Goal: Navigation & Orientation: Find specific page/section

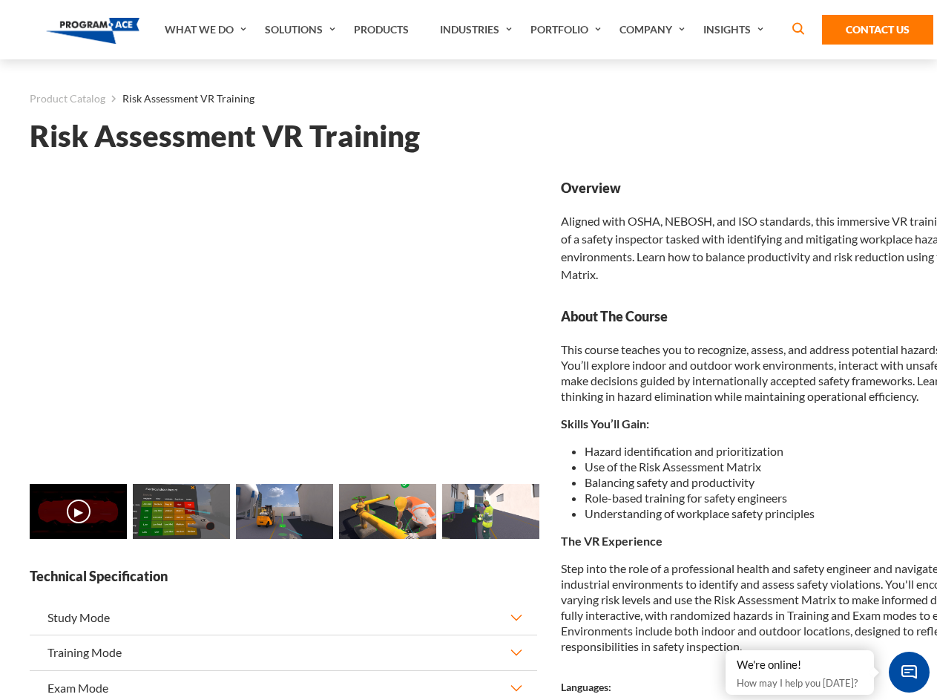
click at [302, 30] on link "Solutions" at bounding box center [302, 29] width 89 height 59
click at [0, 0] on div "AI & Computer Vision Solutions Computer Vision Quality Control AI tools for fas…" at bounding box center [0, 0] width 0 height 0
click at [0, 0] on div "AI & Computer Vision Solutions Virtual Training Solutions Virtual Tour Solution…" at bounding box center [0, 0] width 0 height 0
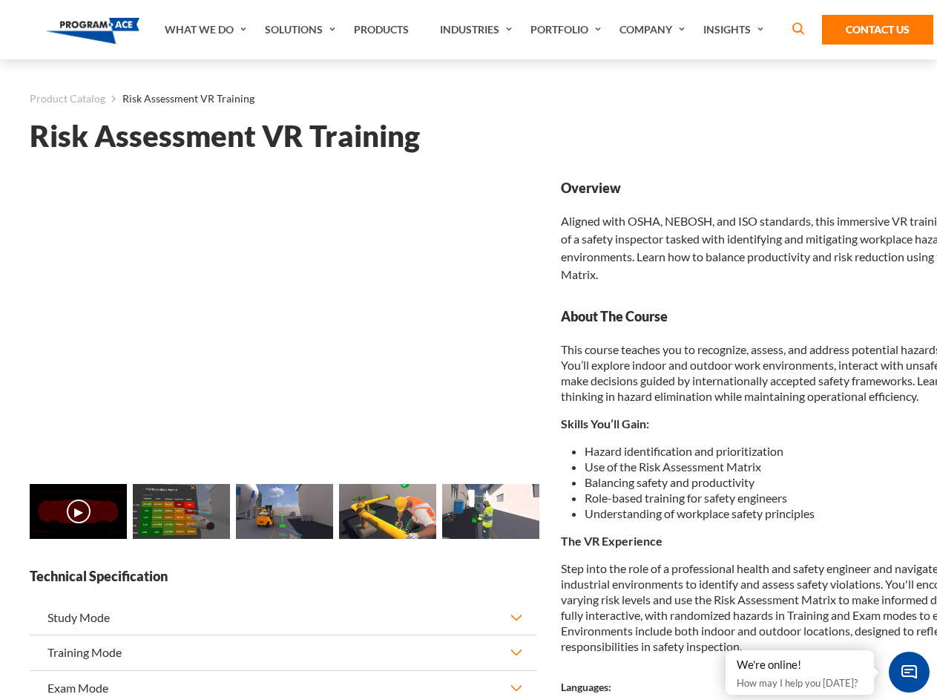
click at [0, 0] on div "AI & Computer Vision Solutions Virtual Training Solutions Virtual Tour Solution…" at bounding box center [0, 0] width 0 height 0
click at [0, 0] on div "AI & Computer Vision Solutions Computer Vision Quality Control AI tools for fas…" at bounding box center [0, 0] width 0 height 0
